Goal: Task Accomplishment & Management: Manage account settings

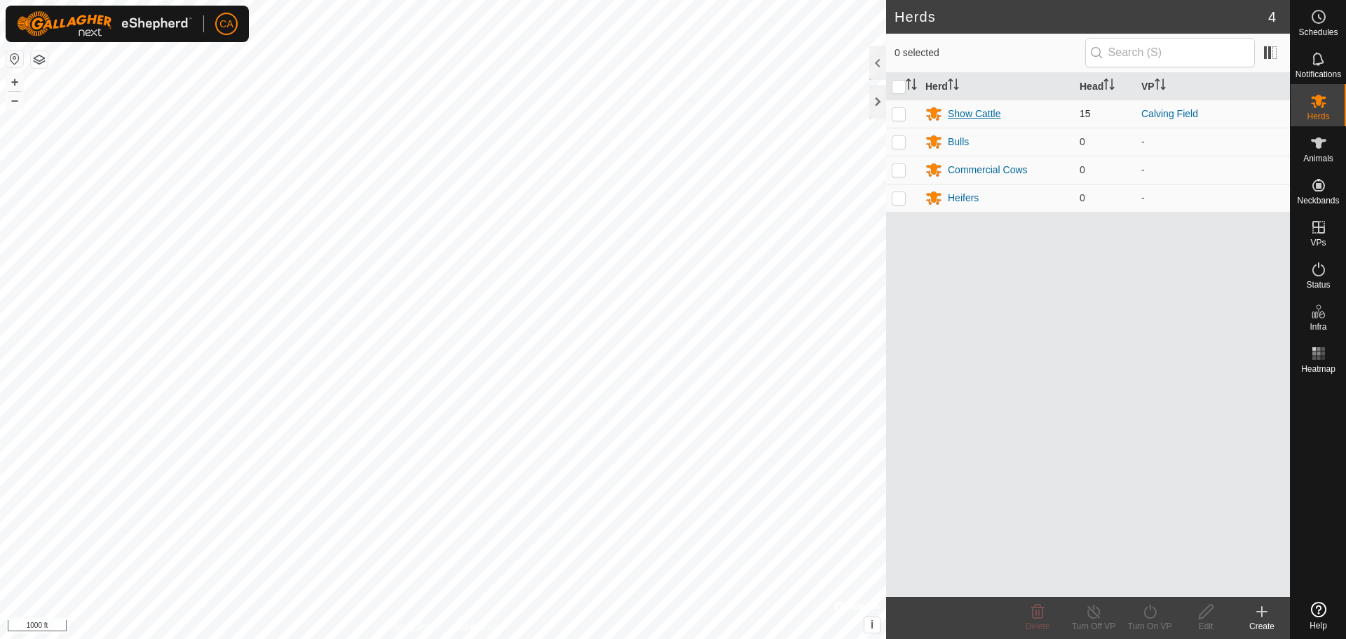
click at [991, 114] on div "Show Cattle" at bounding box center [974, 114] width 53 height 15
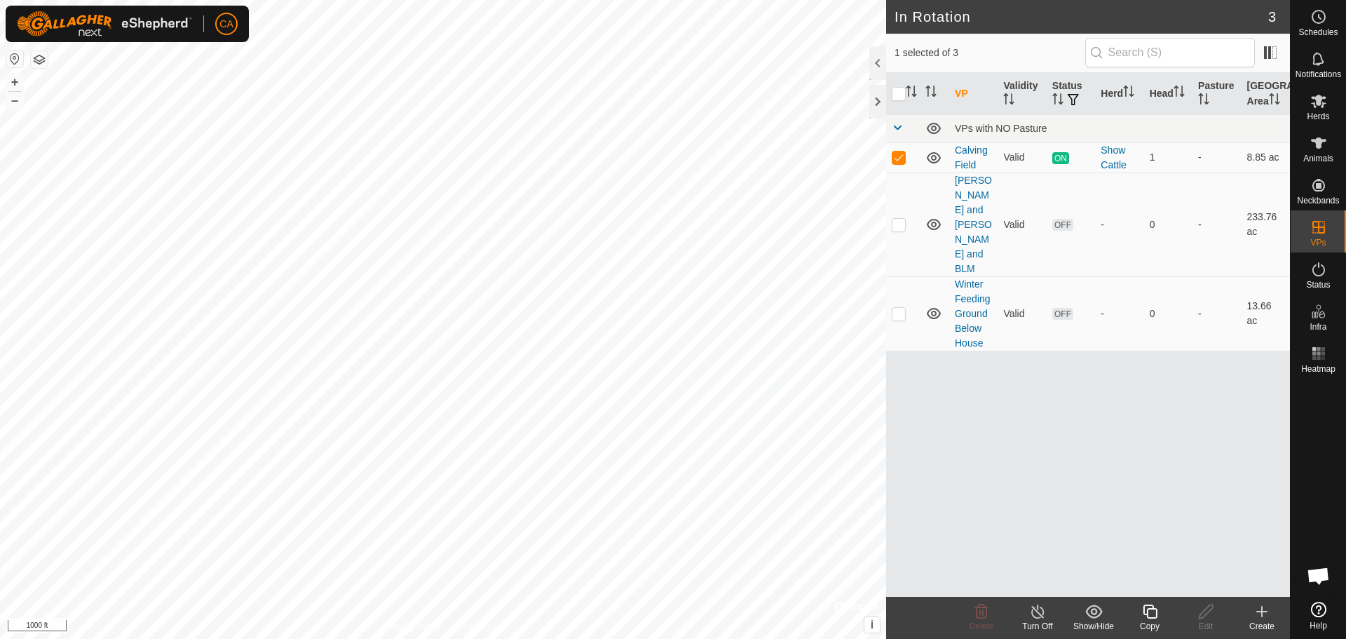
checkbox input "false"
checkbox input "true"
click at [1325, 102] on icon at bounding box center [1318, 101] width 17 height 17
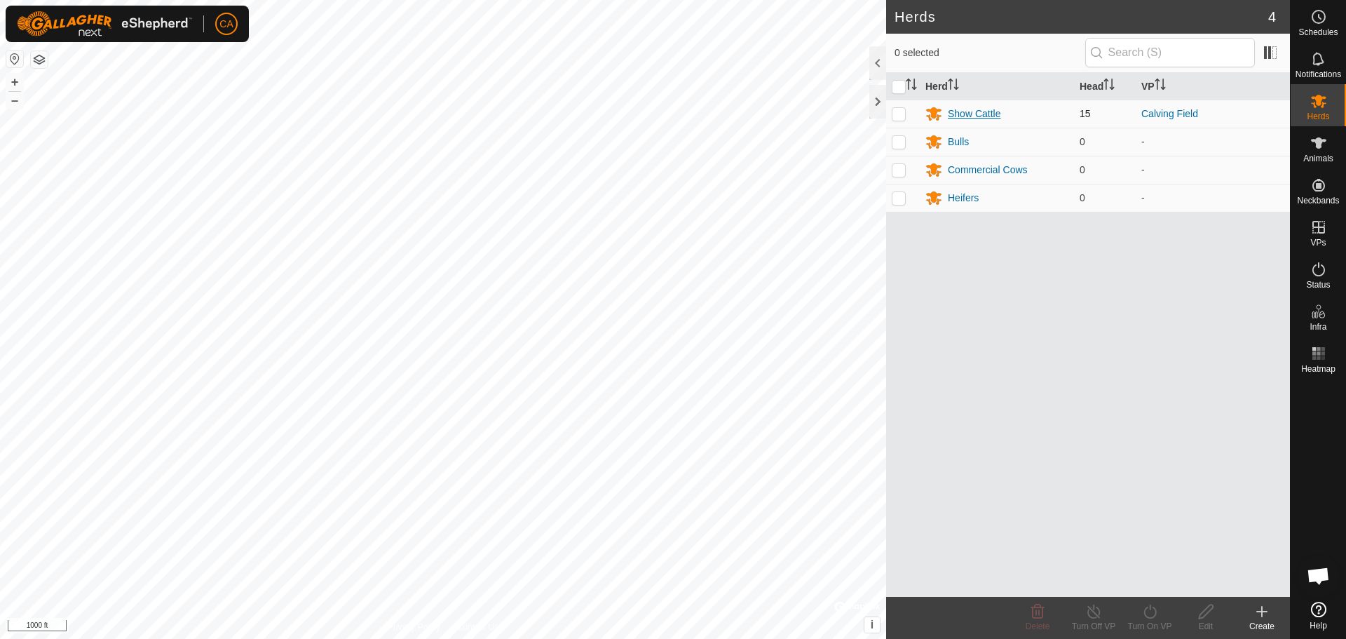
click at [977, 111] on div "Show Cattle" at bounding box center [974, 114] width 53 height 15
click at [967, 116] on div "Show Cattle" at bounding box center [974, 114] width 53 height 15
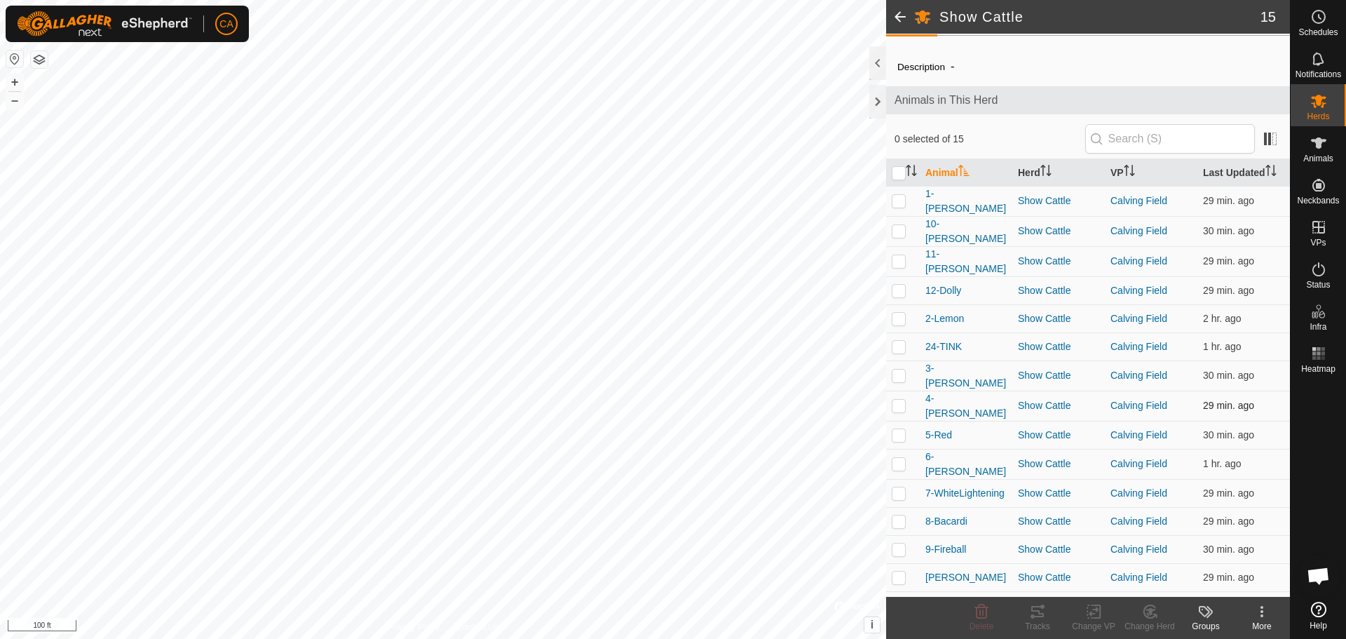
scroll to position [36, 0]
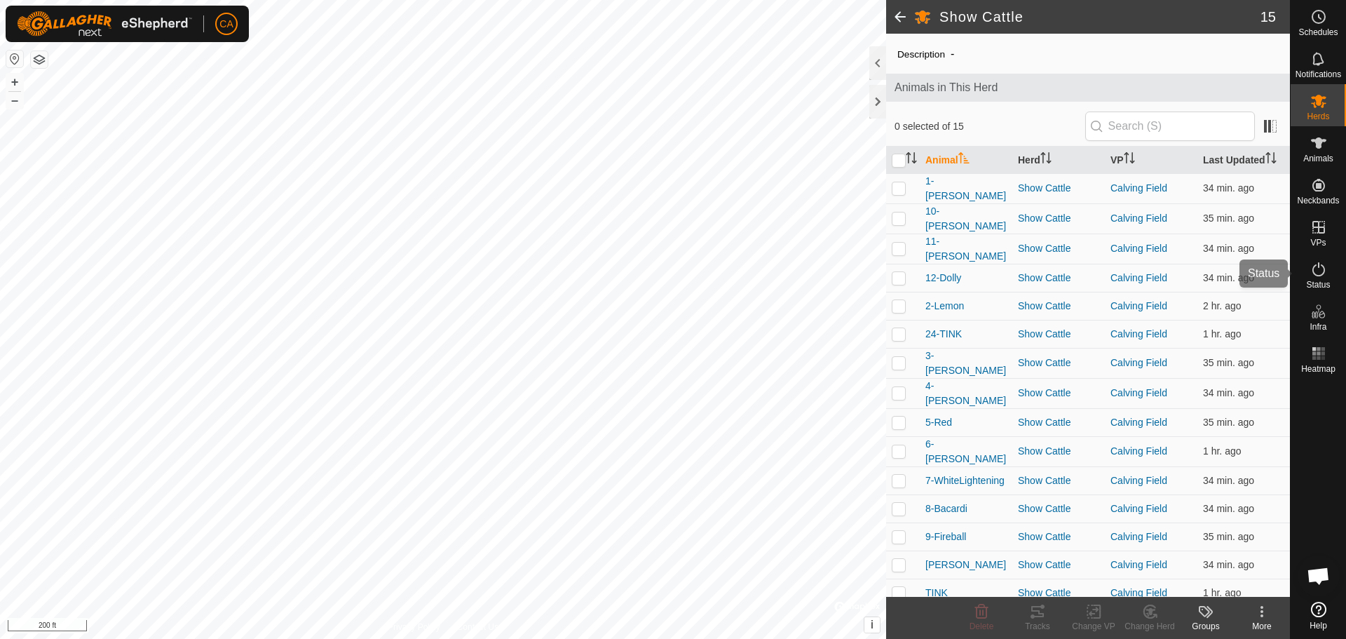
drag, startPoint x: 1336, startPoint y: 259, endPoint x: 1328, endPoint y: 267, distance: 10.9
click at [1328, 267] on div "Status" at bounding box center [1318, 273] width 55 height 42
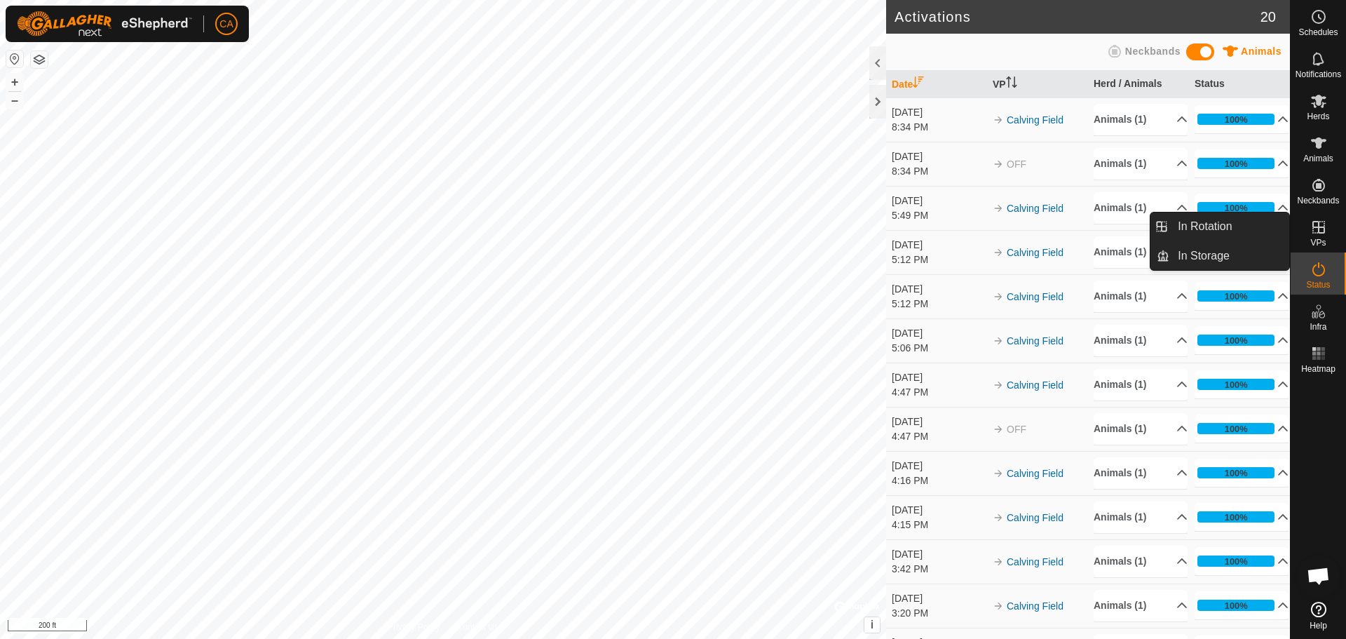
click at [1311, 229] on icon at bounding box center [1318, 227] width 17 height 17
click at [1248, 225] on link "In Rotation" at bounding box center [1229, 226] width 120 height 28
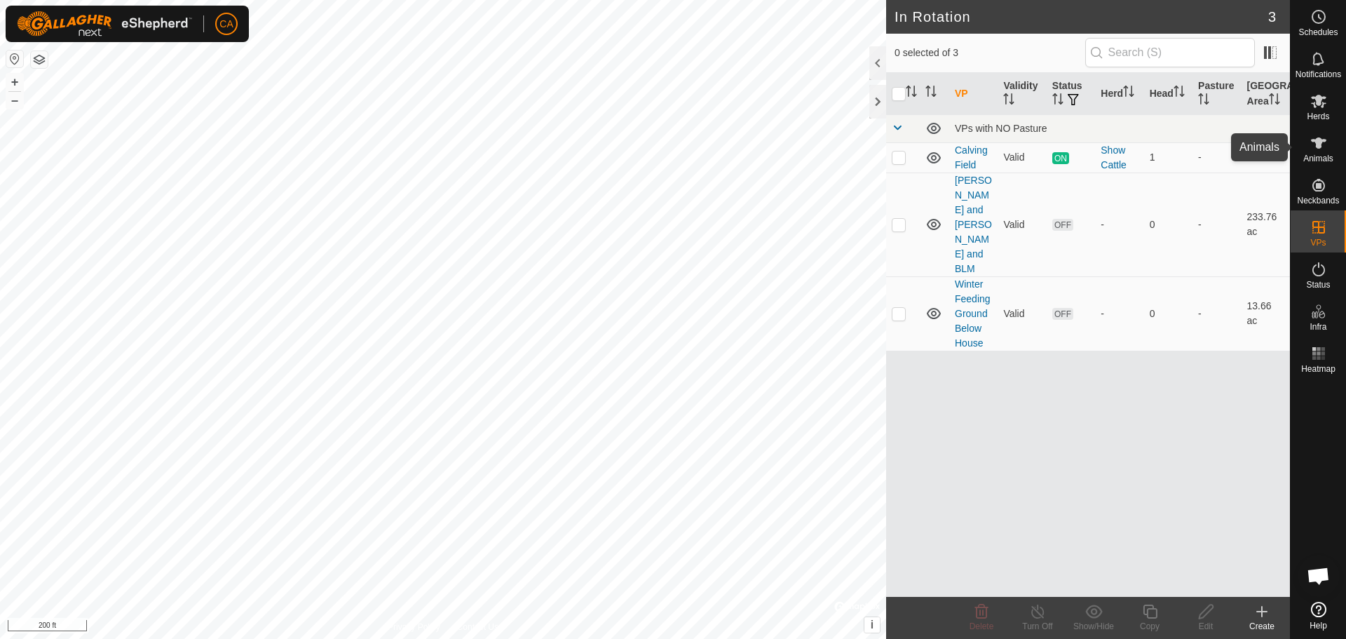
click at [1319, 137] on icon at bounding box center [1318, 143] width 17 height 17
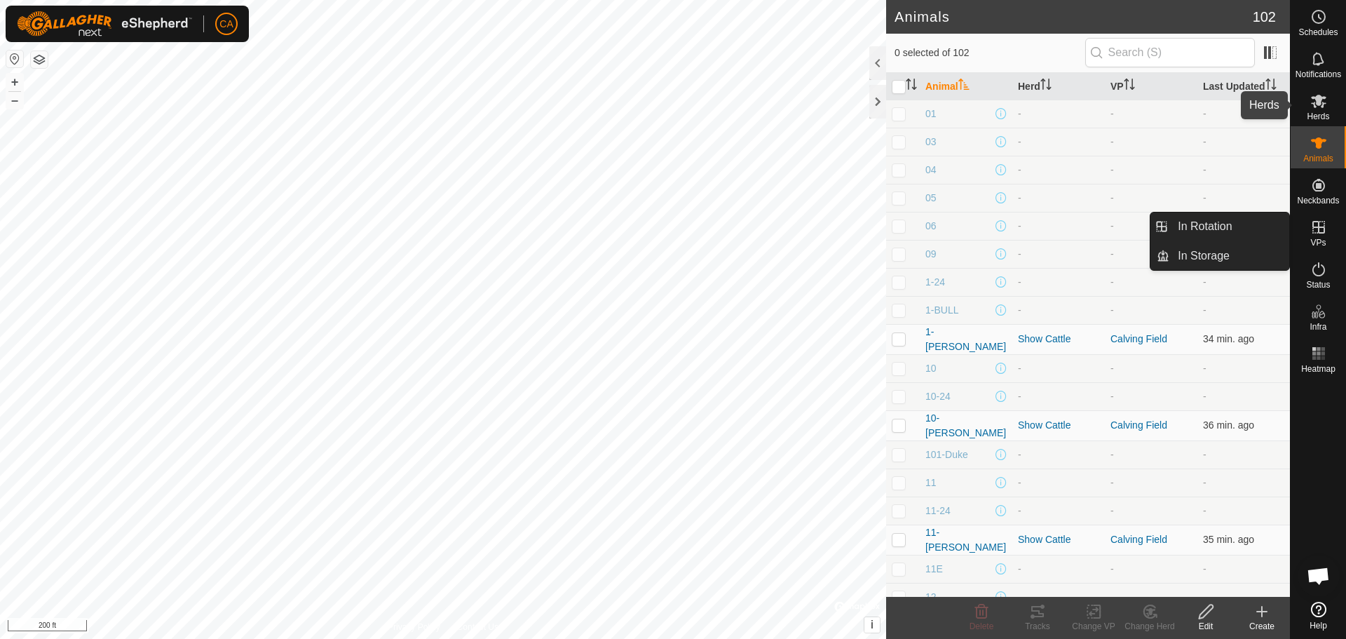
click at [1321, 109] on es-mob-svg-icon at bounding box center [1318, 101] width 25 height 22
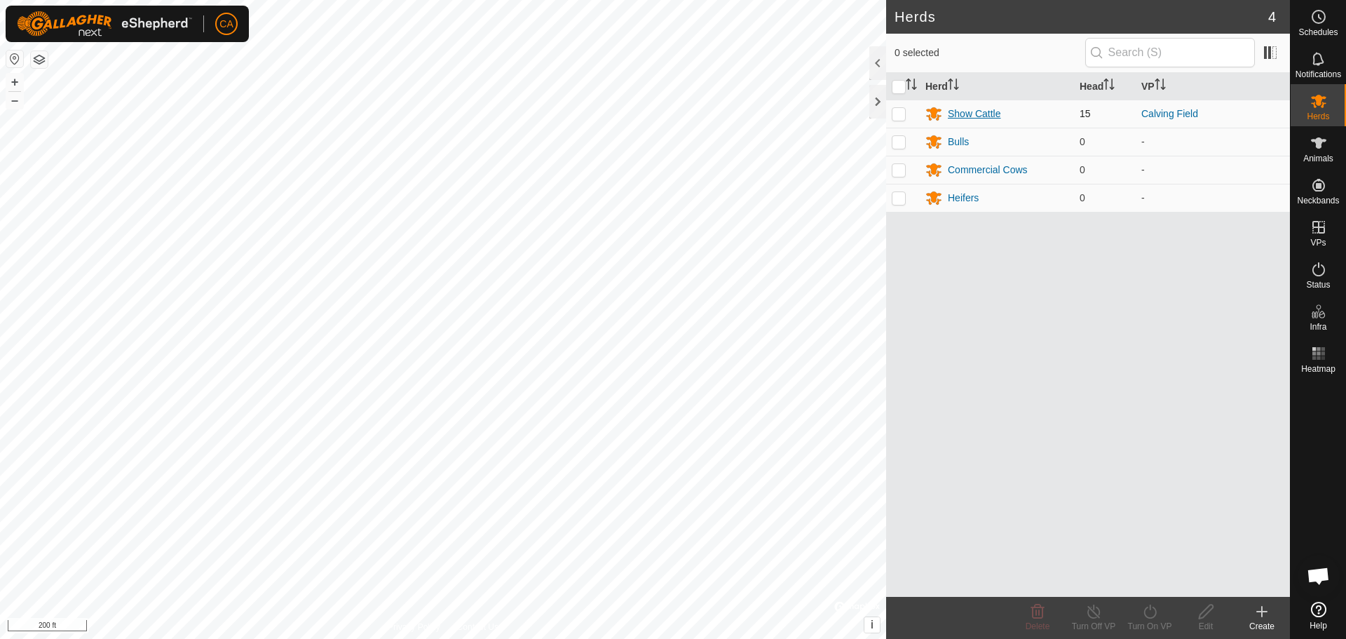
click at [981, 115] on div "Show Cattle" at bounding box center [974, 114] width 53 height 15
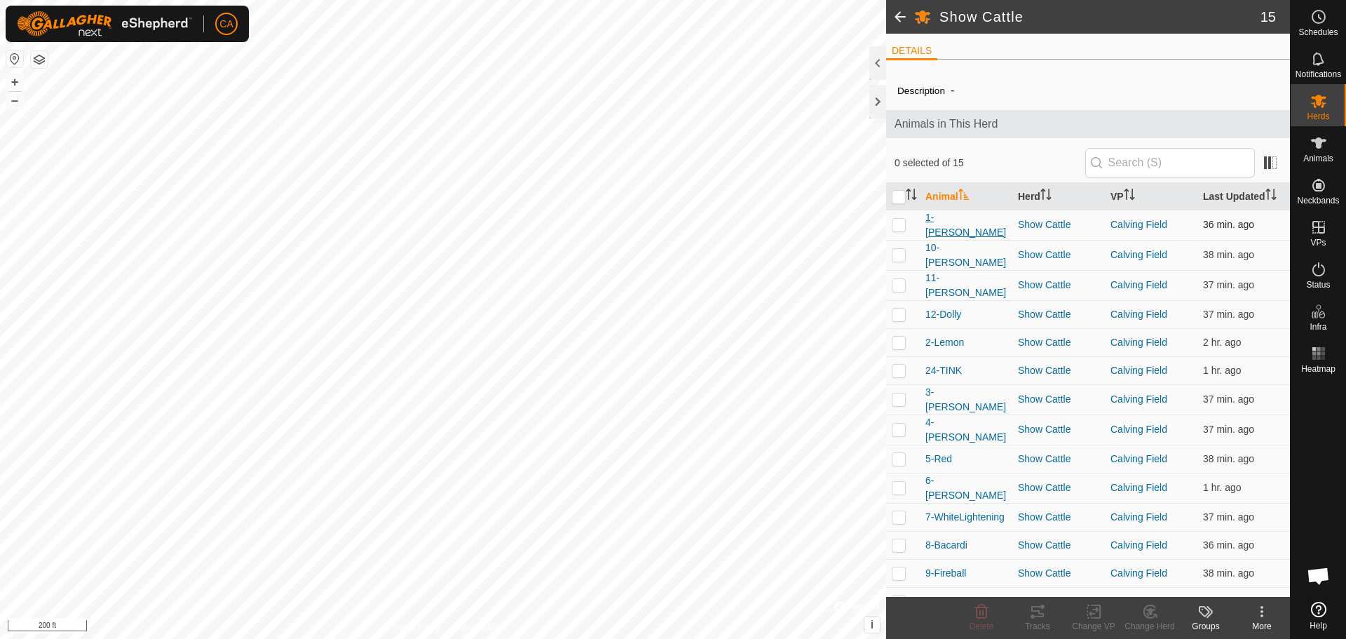
click at [946, 223] on span "1-[PERSON_NAME]" at bounding box center [965, 224] width 81 height 29
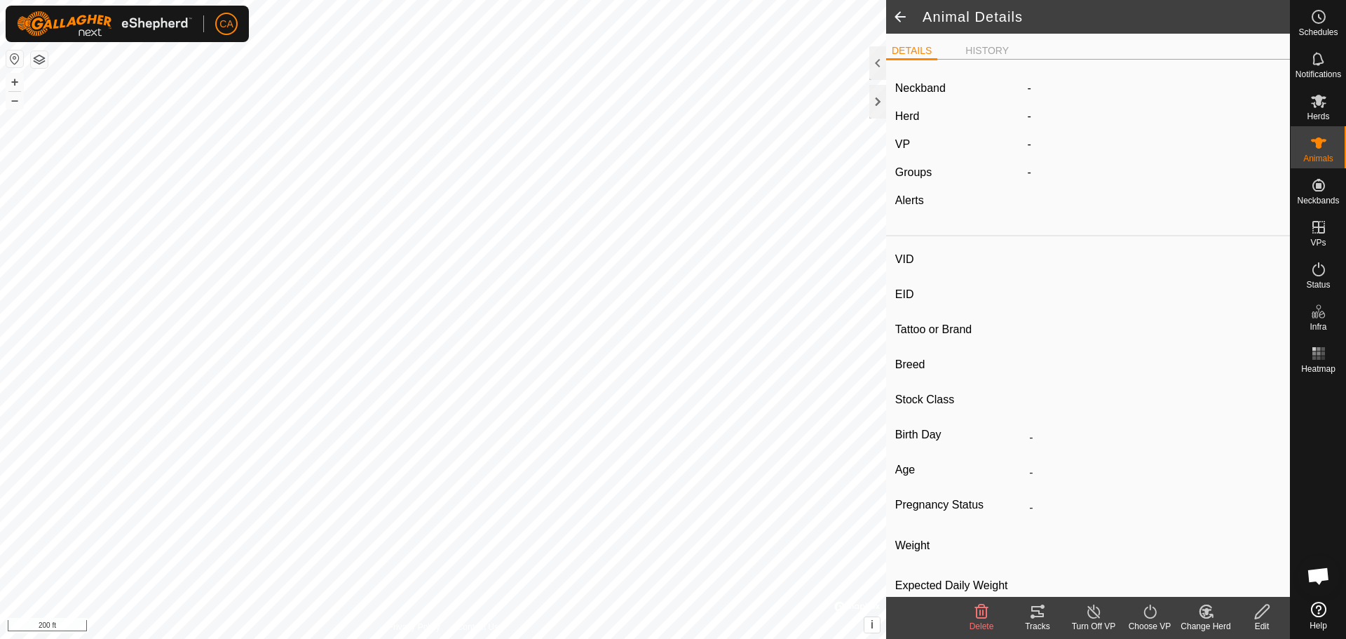
type input "1-[PERSON_NAME]"
type input "-"
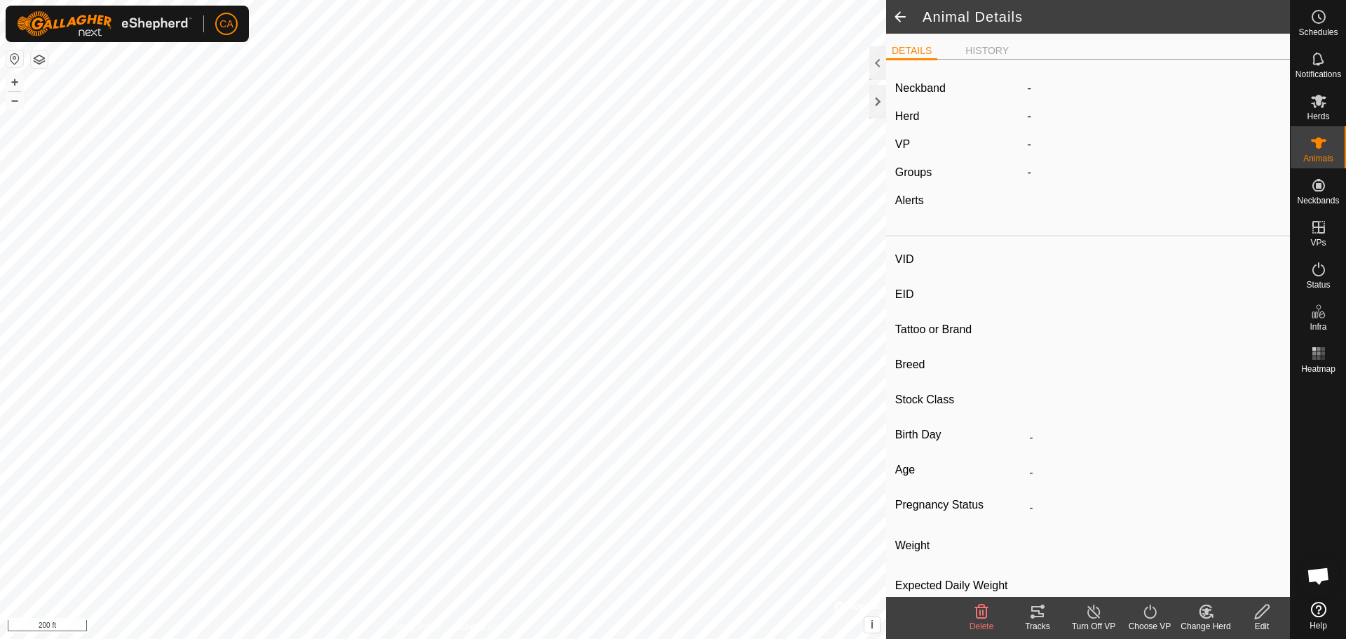
type input "Pregnant"
type input "0 kg"
type input "-"
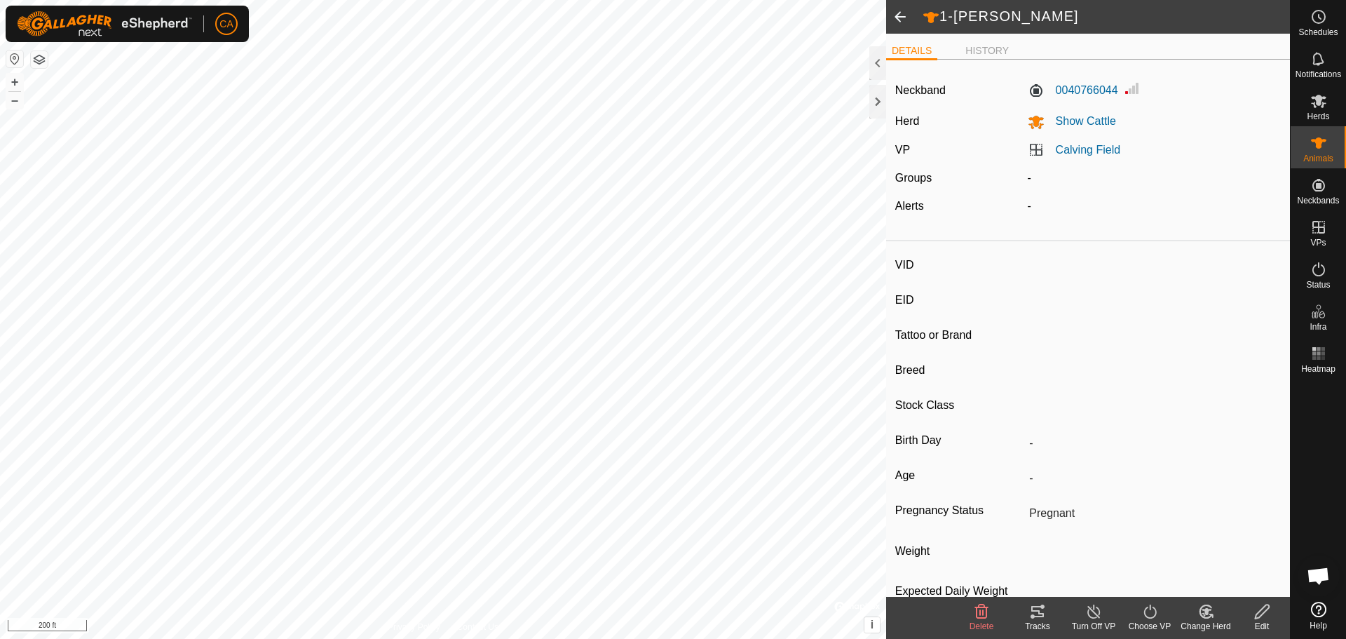
type input "2-Lemon"
type input "-"
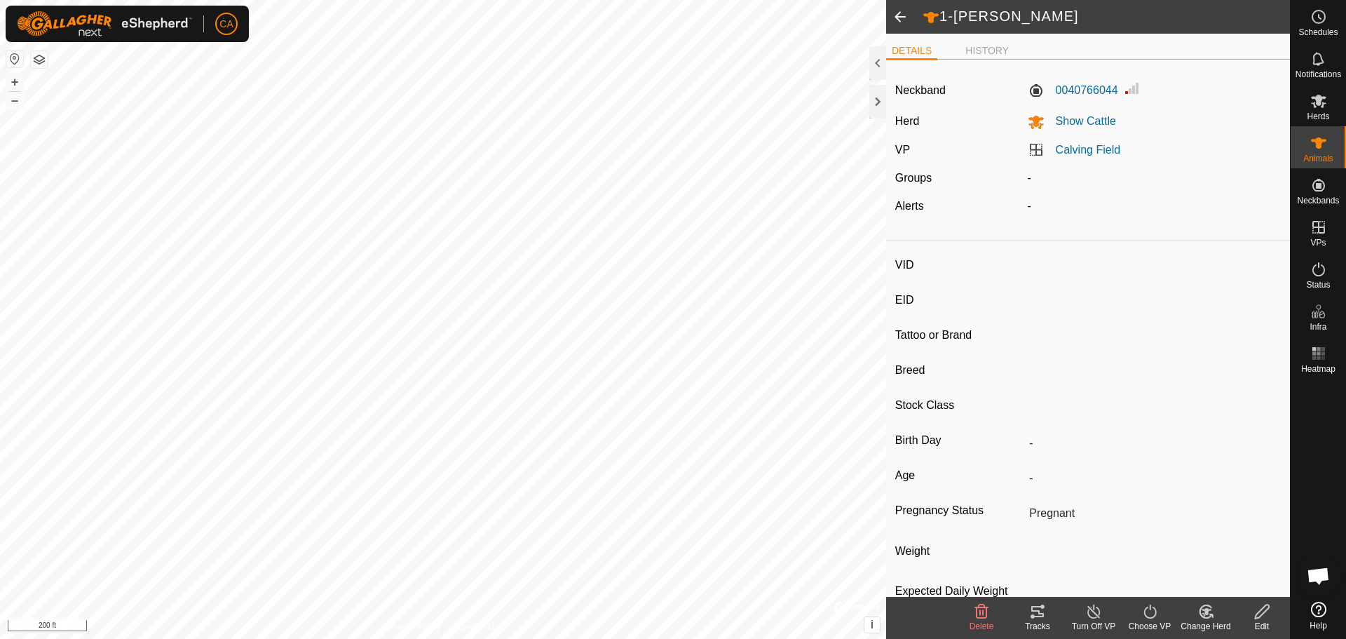
type input "-"
type input "0 kg"
type input "-"
type input "11-[PERSON_NAME]"
type input "-"
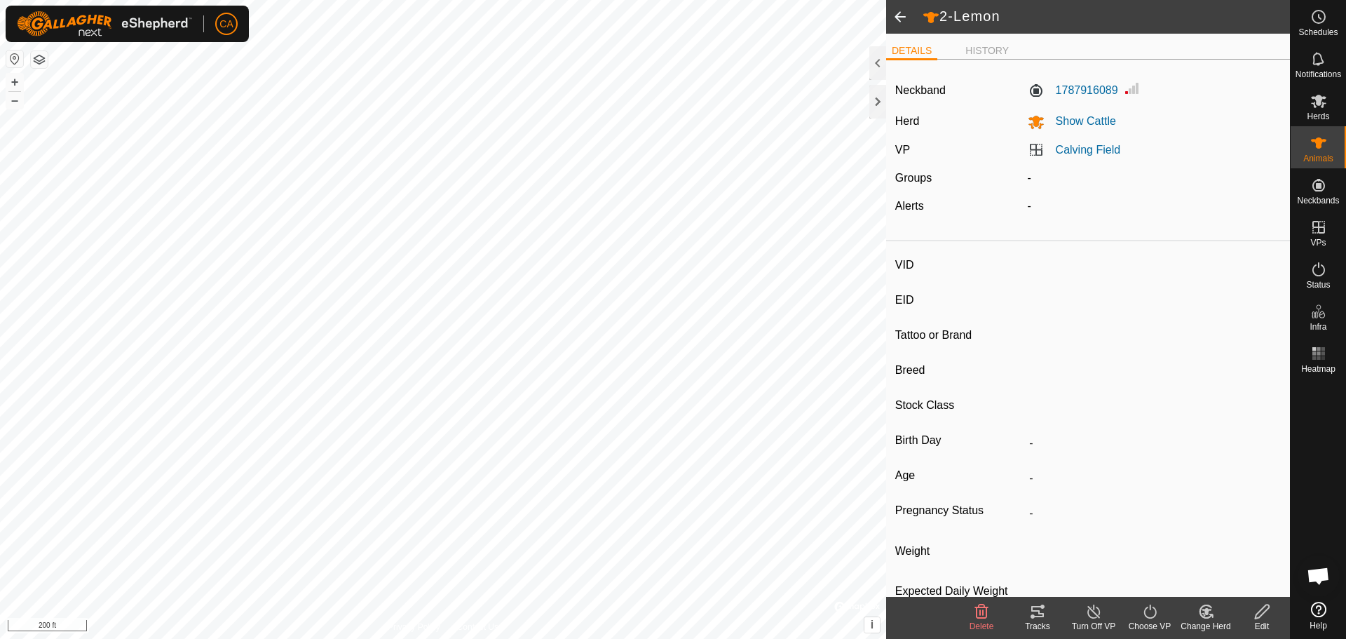
type input "-"
type input "0 kg"
type input "-"
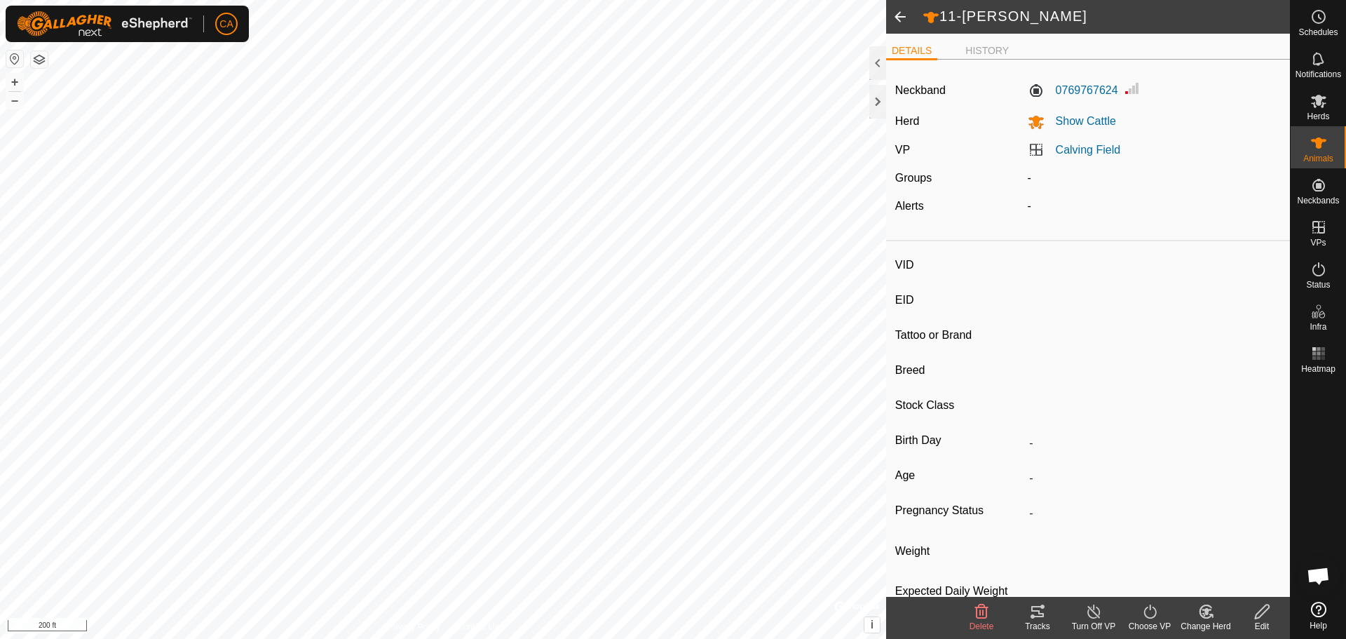
type input "TINK"
type input "-"
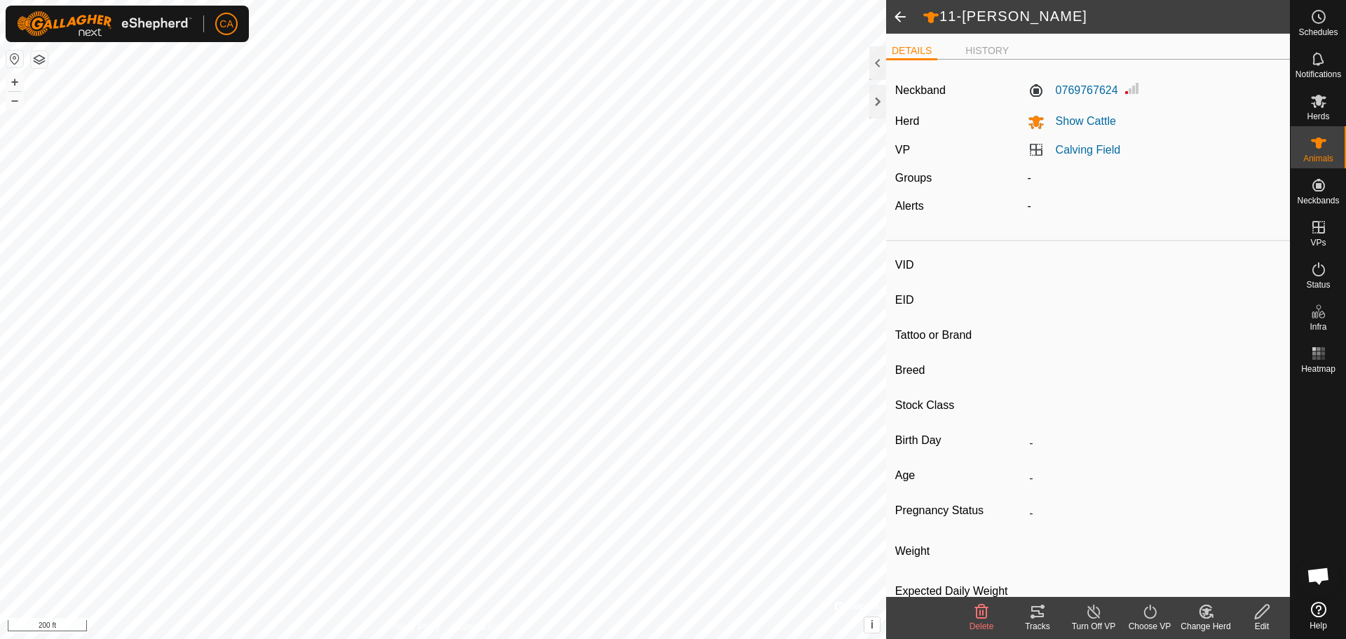
type input "0 kg"
type input "-"
type input "4-[PERSON_NAME]"
type input "-"
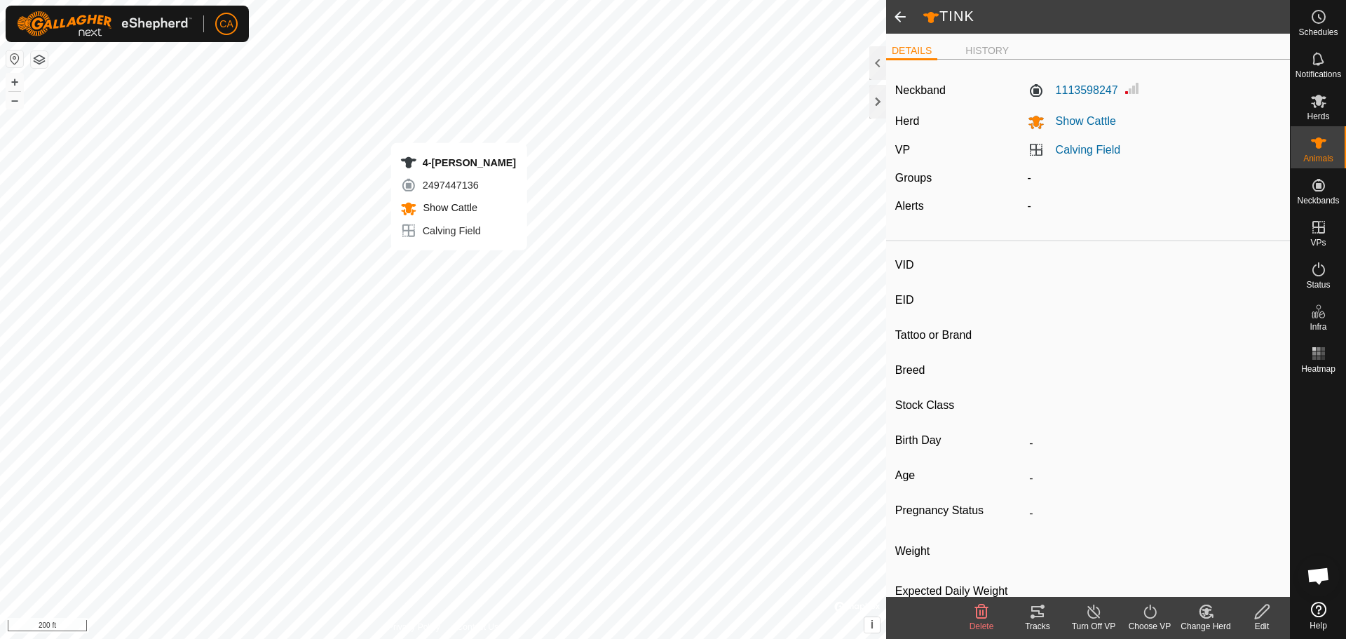
type input "-"
type input "0 kg"
type input "-"
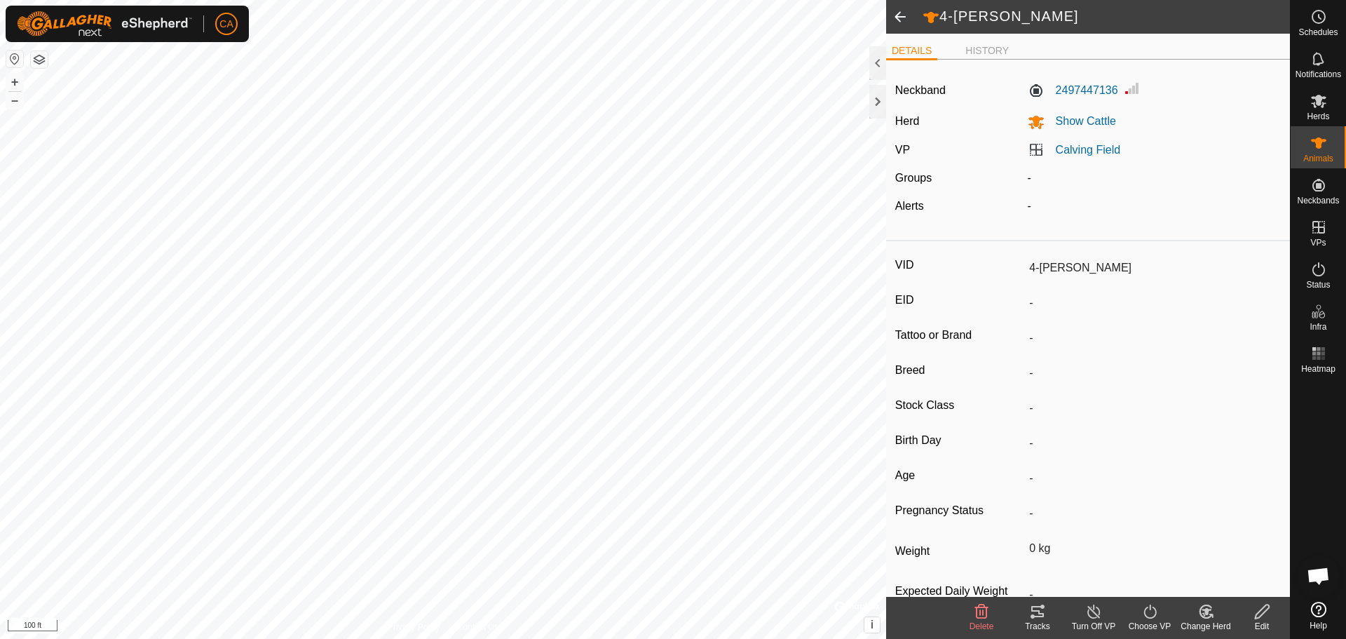
type input "4-[PERSON_NAME]"
click at [1330, 105] on es-mob-svg-icon at bounding box center [1318, 101] width 25 height 22
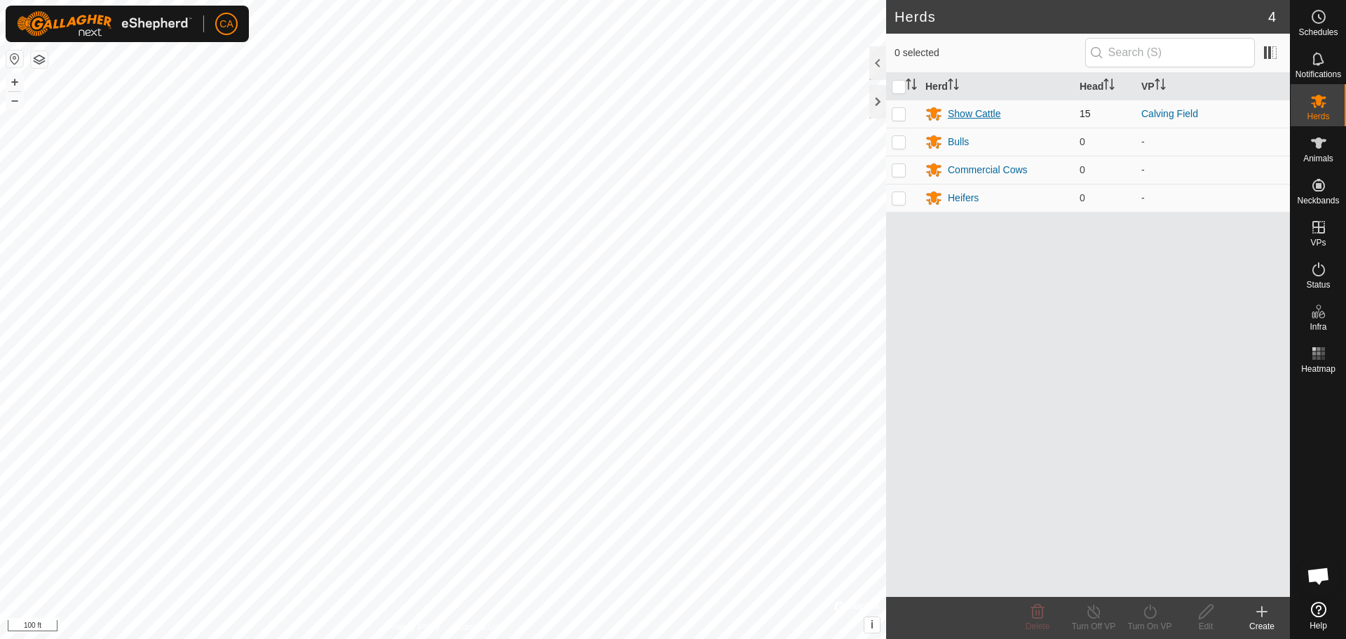
click at [971, 111] on div "Show Cattle" at bounding box center [974, 114] width 53 height 15
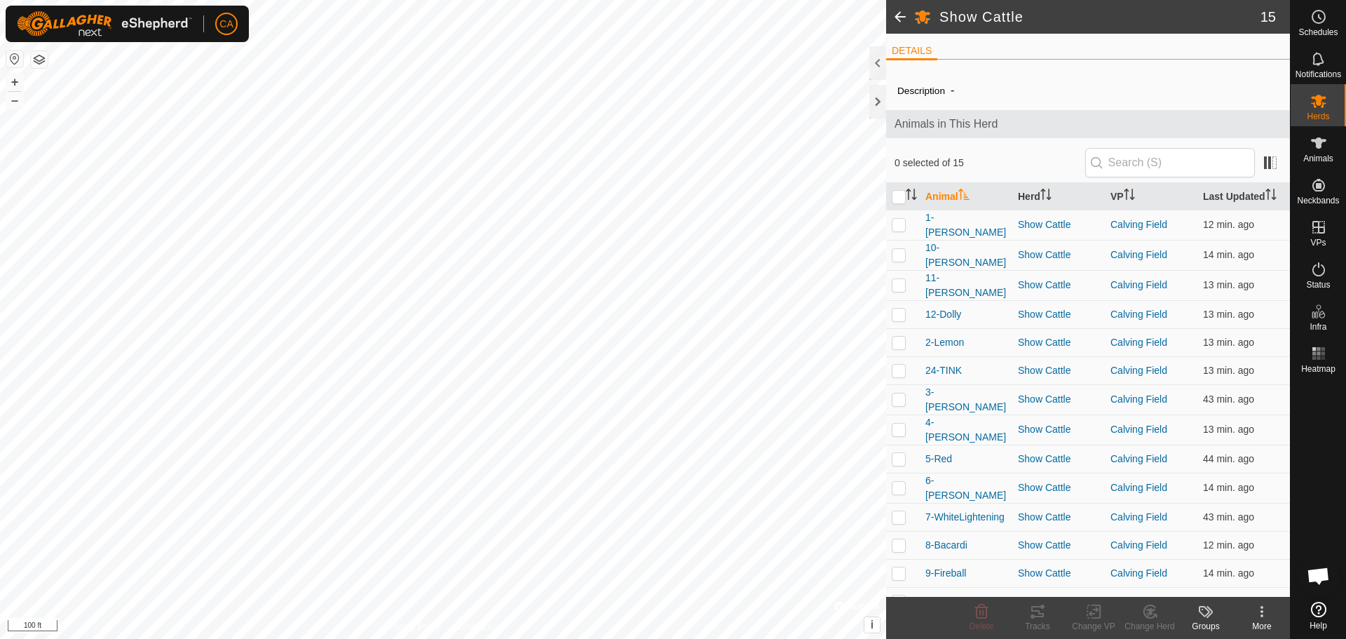
drag, startPoint x: 1291, startPoint y: 437, endPoint x: 1292, endPoint y: 454, distance: 16.8
click at [1293, 455] on div at bounding box center [1318, 487] width 55 height 217
